Goal: Information Seeking & Learning: Find specific fact

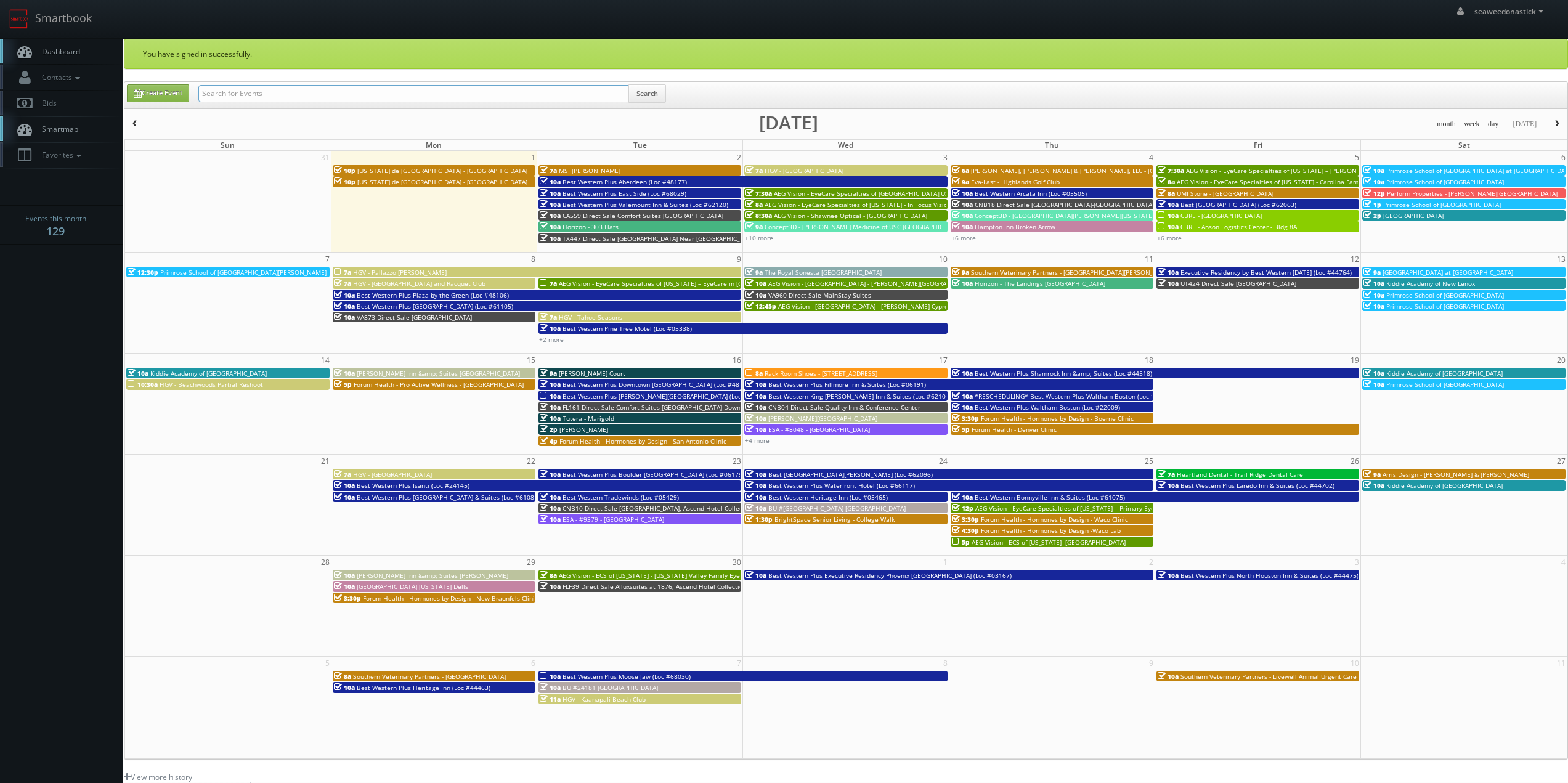
drag, startPoint x: 0, startPoint y: 0, endPoint x: 280, endPoint y: 89, distance: 293.8
click at [280, 89] on input "text" at bounding box center [414, 93] width 431 height 17
paste input "(08-06-25) Holiday Inn Express Fallon NV"
drag, startPoint x: 243, startPoint y: 98, endPoint x: 54, endPoint y: 113, distance: 189.6
click at [54, 113] on body "Smartbook Toggle Side Navigation Toggle Top Navigation seaweedonastick seaweedo…" at bounding box center [784, 507] width 1568 height 1014
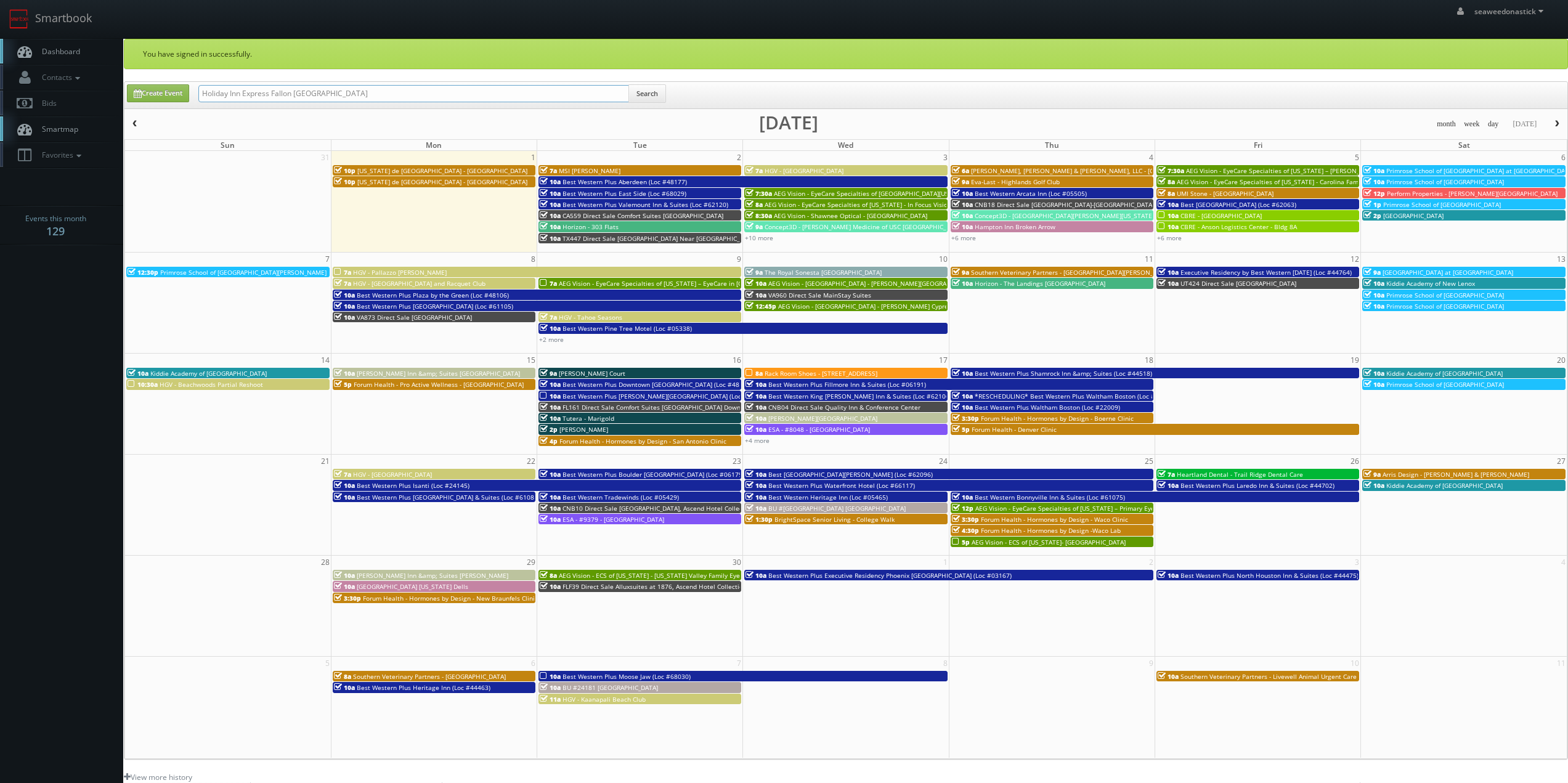
type input "Holiday Inn Express Fallon [GEOGRAPHIC_DATA]"
click at [647, 98] on button "Search" at bounding box center [647, 93] width 38 height 19
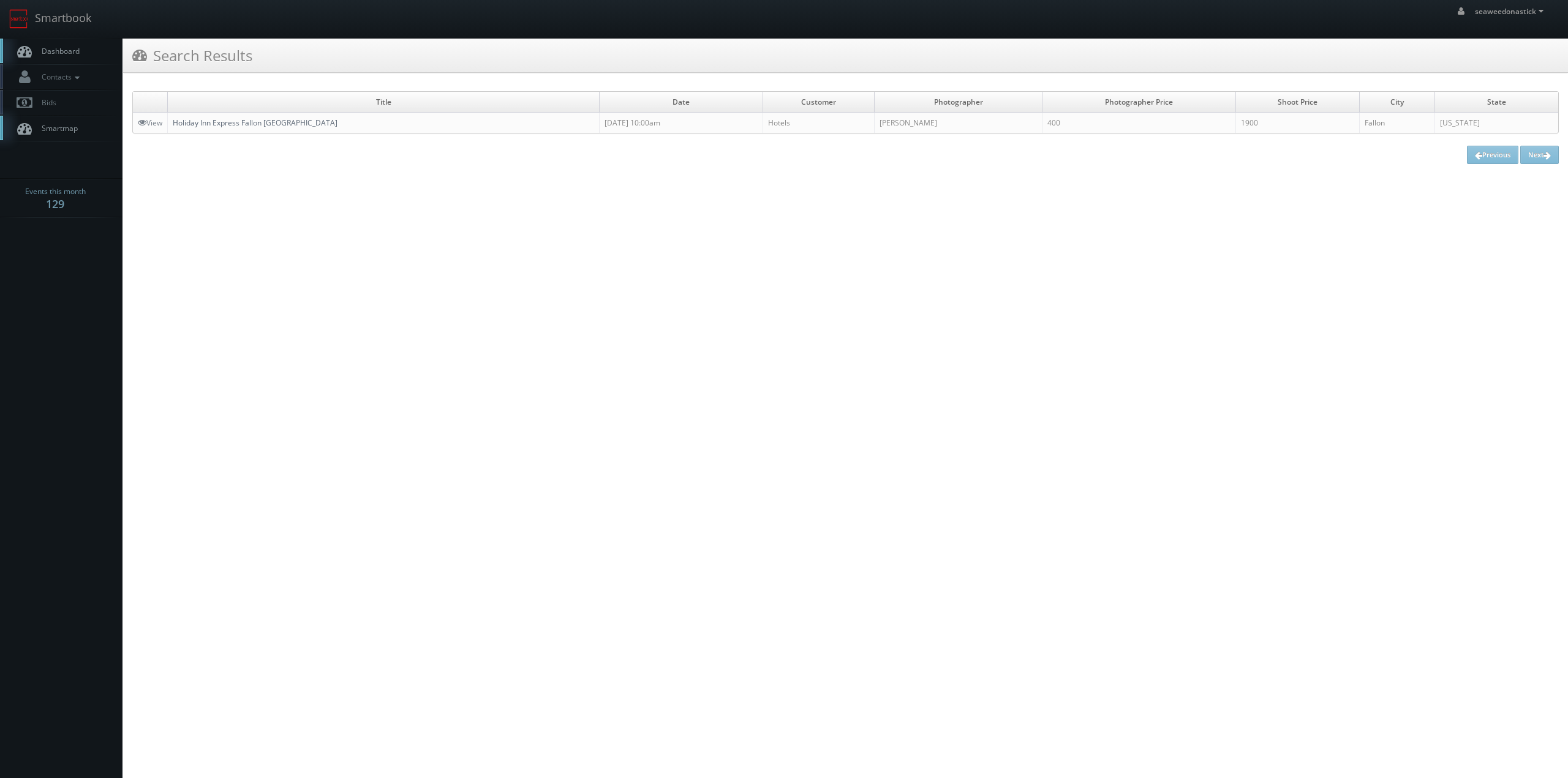
click at [248, 125] on link "Holiday Inn Express Fallon [GEOGRAPHIC_DATA]" at bounding box center [255, 122] width 165 height 10
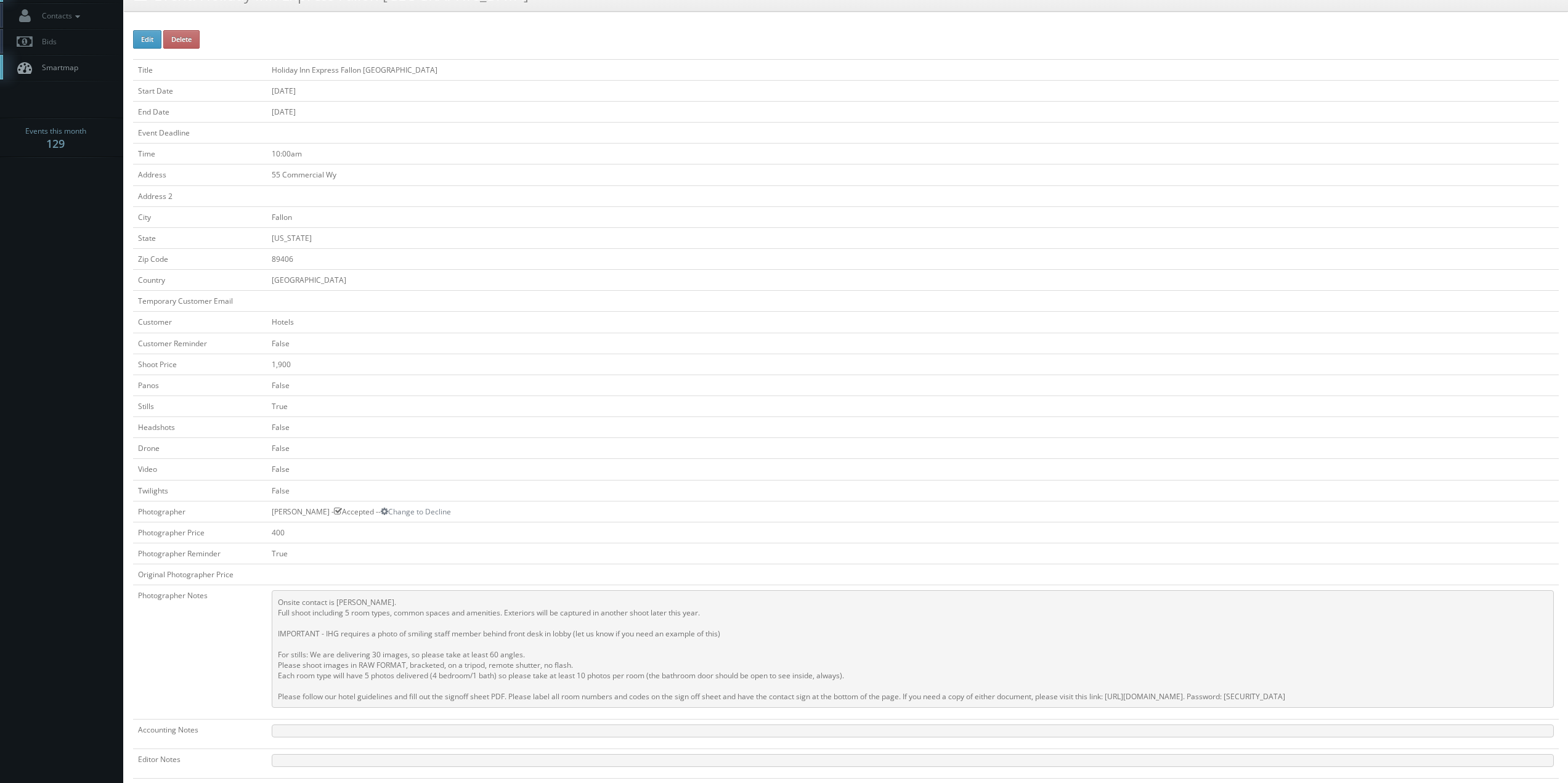
scroll to position [185, 0]
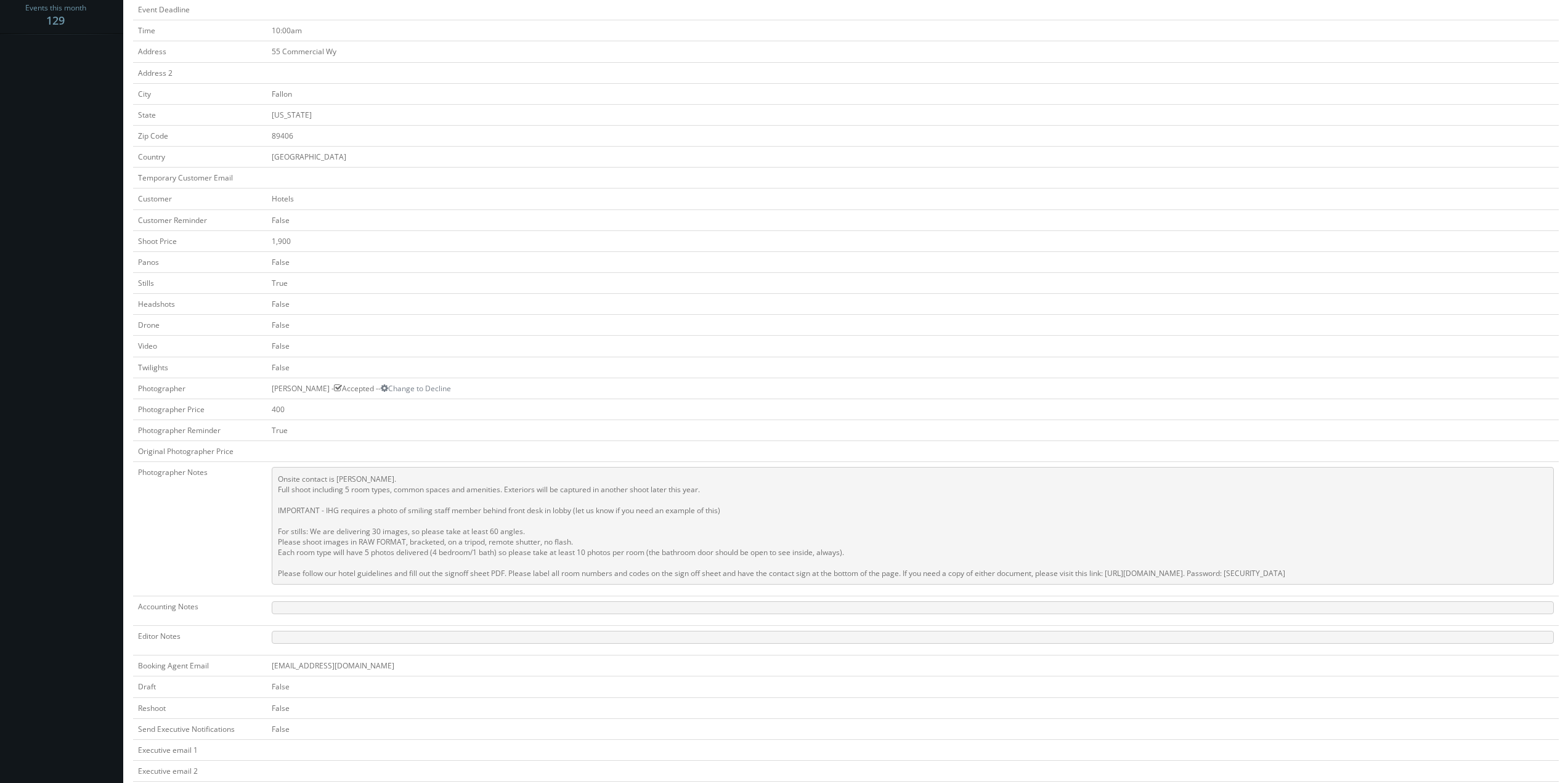
click at [548, 514] on pre "Onsite contact is Ezra Bernardo. Full shoot including 5 room types, common spac…" at bounding box center [912, 526] width 1282 height 118
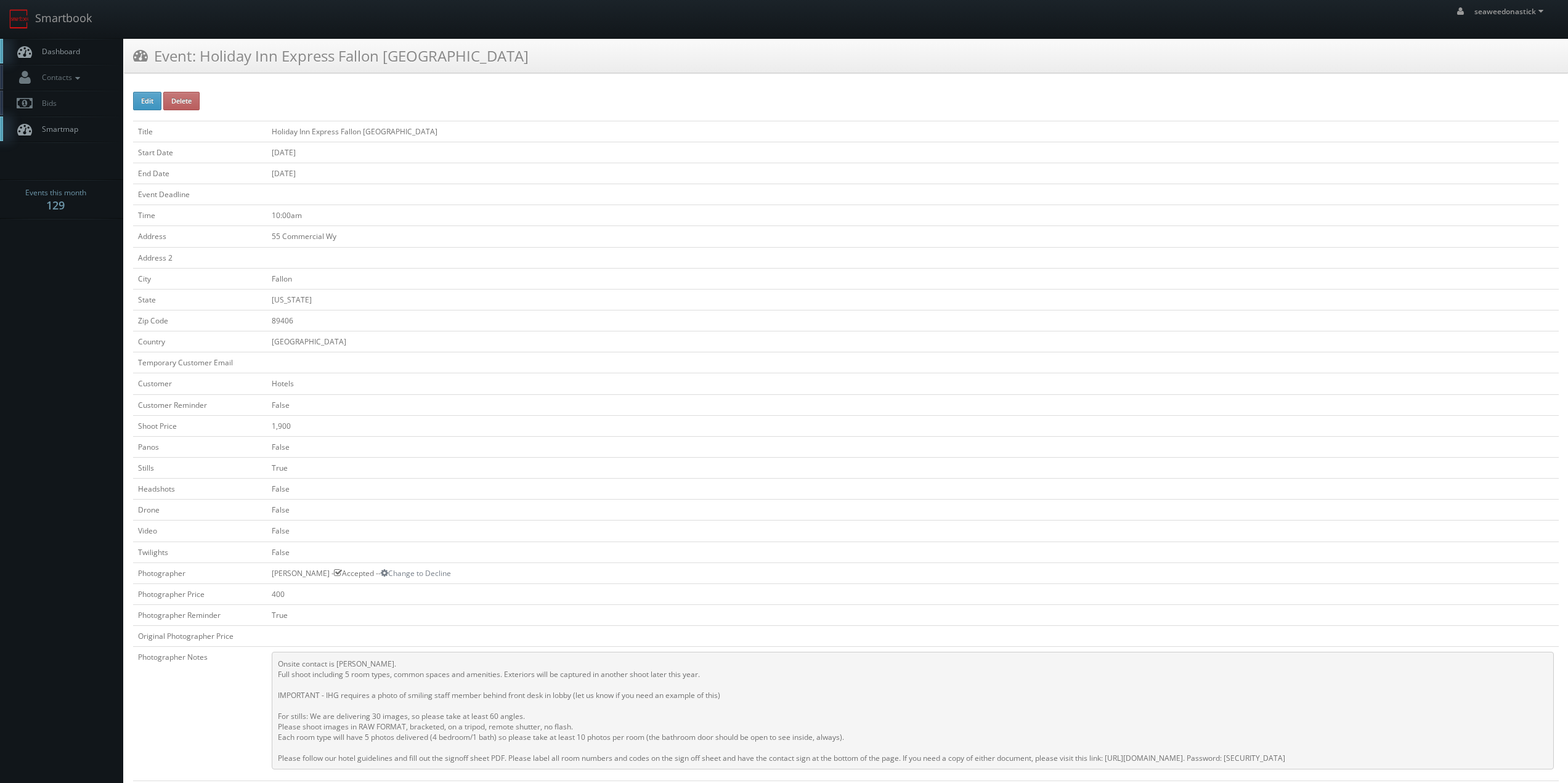
scroll to position [62, 0]
